Goal: Find specific page/section: Find specific page/section

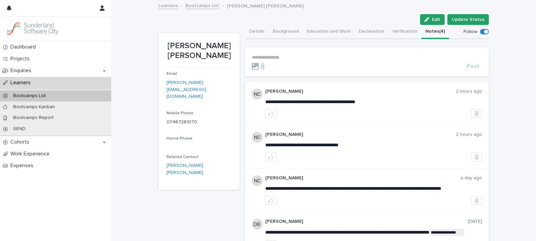
click at [32, 87] on div "Learners" at bounding box center [55, 83] width 111 height 12
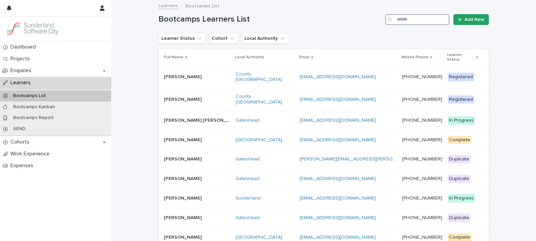
click at [414, 17] on input "Search" at bounding box center [417, 19] width 64 height 11
type input "****"
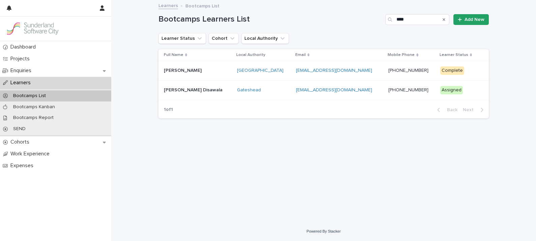
click at [172, 73] on div "[PERSON_NAME] [PERSON_NAME]" at bounding box center [198, 70] width 68 height 11
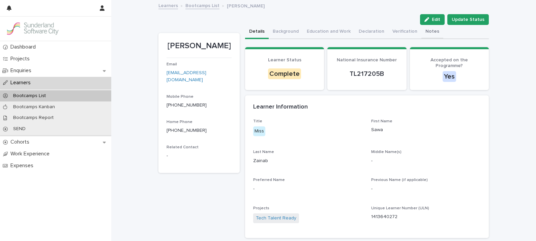
click at [423, 31] on button "Notes" at bounding box center [432, 32] width 22 height 14
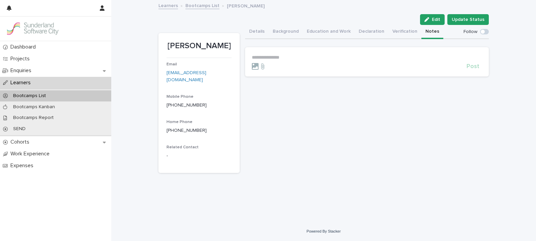
click at [29, 78] on div "Learners" at bounding box center [55, 83] width 111 height 12
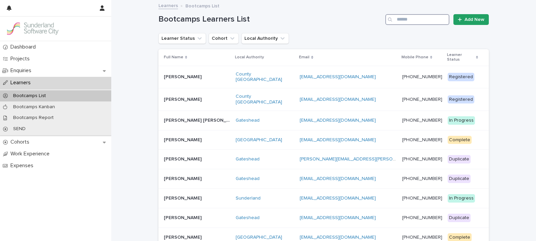
click at [427, 20] on input "Search" at bounding box center [417, 19] width 64 height 11
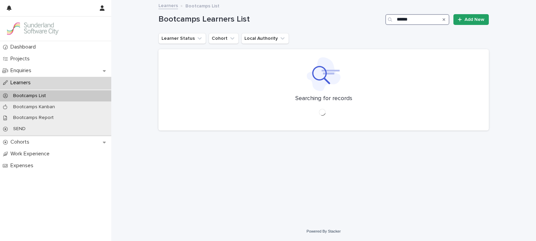
type input "******"
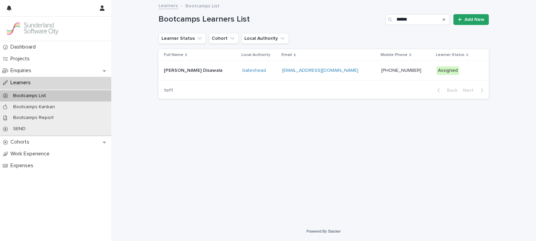
click at [184, 70] on p "[PERSON_NAME] Disawala" at bounding box center [194, 69] width 60 height 7
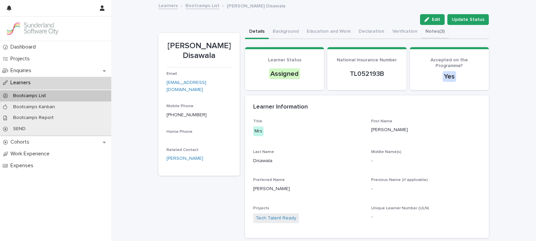
click at [422, 27] on button "Notes (3)" at bounding box center [434, 32] width 27 height 14
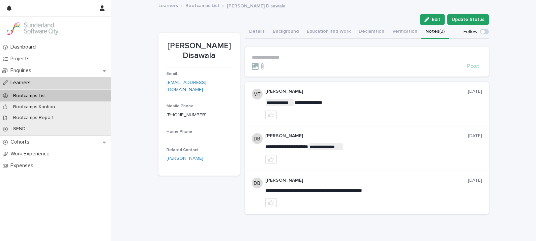
click at [30, 80] on p "Learners" at bounding box center [22, 83] width 28 height 6
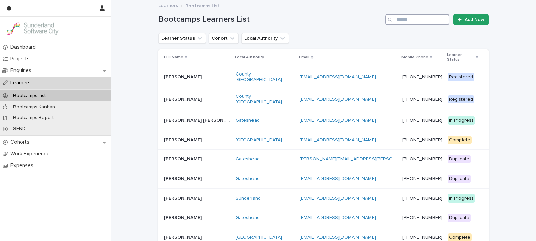
click at [414, 17] on input "Search" at bounding box center [417, 19] width 64 height 11
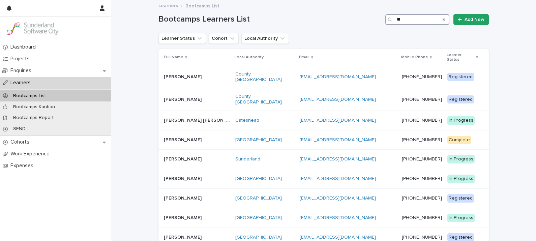
type input "*"
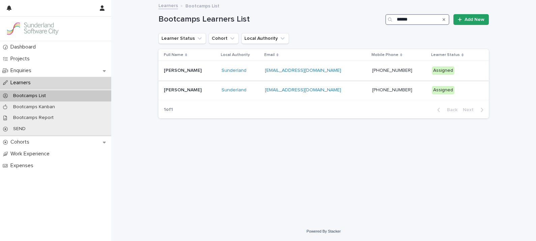
type input "******"
drag, startPoint x: 184, startPoint y: 69, endPoint x: 173, endPoint y: 68, distance: 10.5
click at [173, 68] on p "[PERSON_NAME]" at bounding box center [183, 69] width 39 height 7
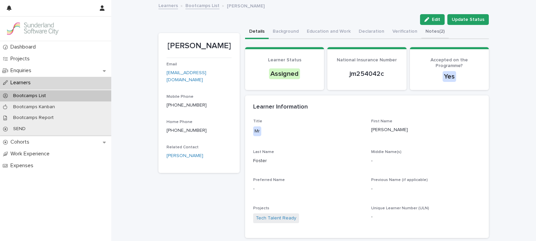
click at [427, 32] on button "Notes (2)" at bounding box center [434, 32] width 27 height 14
